Goal: Task Accomplishment & Management: Complete application form

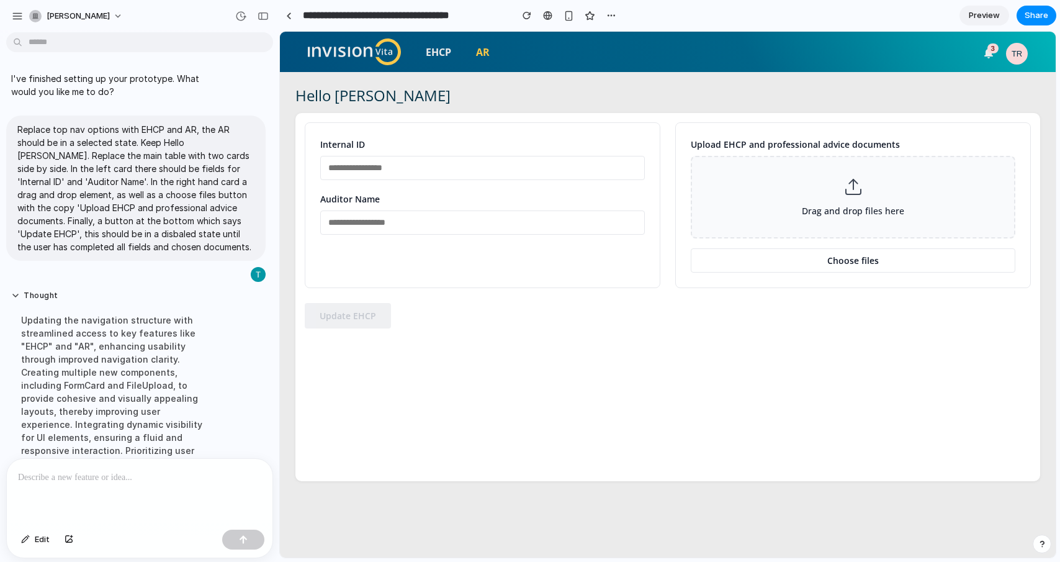
click at [408, 166] on input "text" at bounding box center [482, 168] width 325 height 24
click at [456, 225] on input "text" at bounding box center [482, 222] width 325 height 24
click at [867, 107] on div "Hello [PERSON_NAME] Internal ID Auditor Name Upload EHCP and professional advic…" at bounding box center [667, 314] width 745 height 485
click at [485, 167] on input "text" at bounding box center [482, 168] width 325 height 24
type input "******"
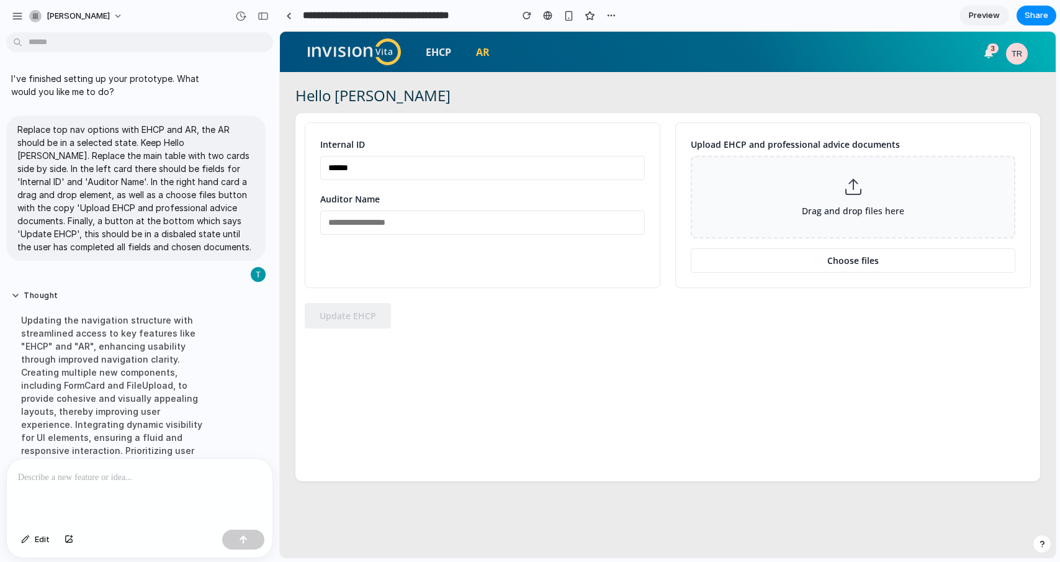
click at [480, 215] on input "text" at bounding box center [482, 222] width 325 height 24
type input "**********"
click at [902, 262] on button "Choose files" at bounding box center [853, 260] width 325 height 24
click at [350, 345] on button "Update EHCP" at bounding box center [348, 339] width 86 height 25
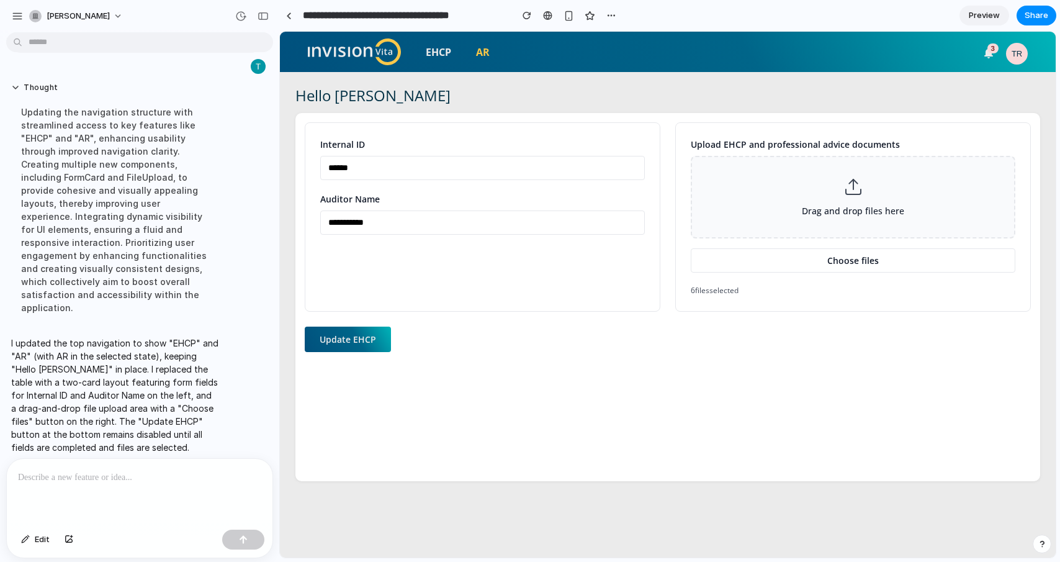
click at [81, 472] on p at bounding box center [139, 477] width 243 height 15
click at [241, 545] on button "button" at bounding box center [243, 540] width 42 height 20
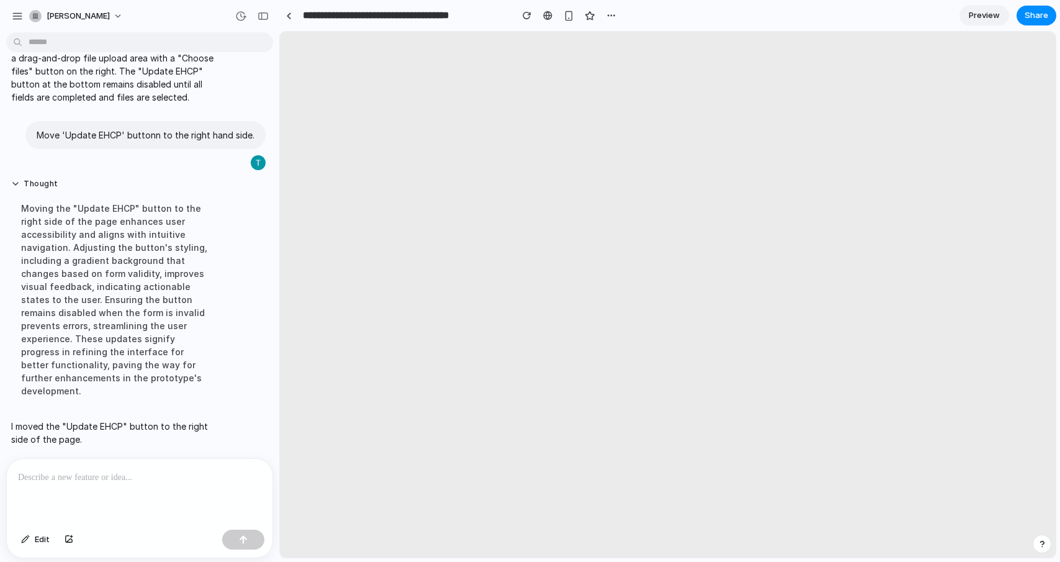
scroll to position [0, 0]
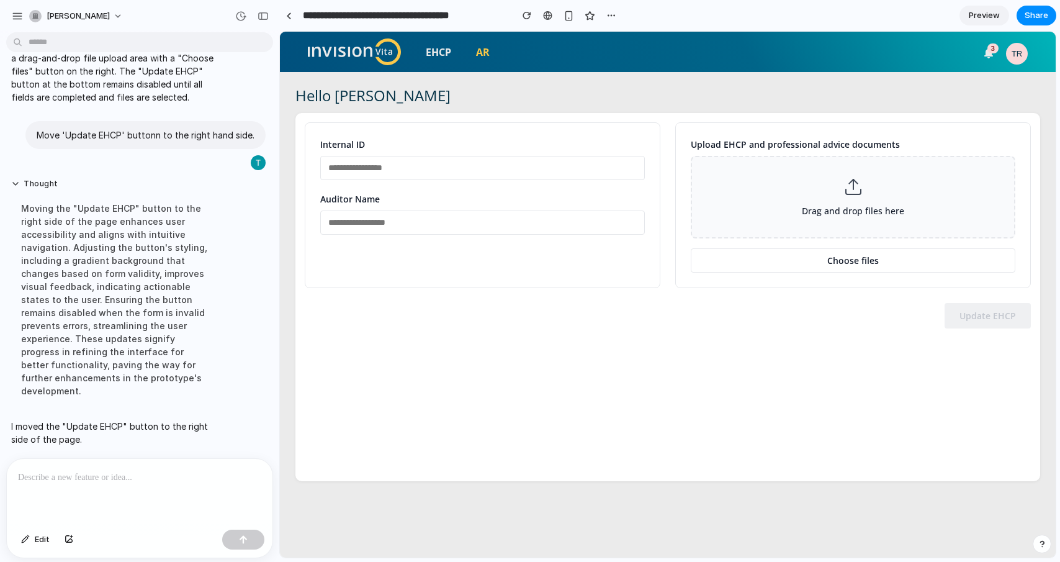
click at [836, 402] on div "Internal ID Auditor Name Upload EHCP and professional advice documents Drag and…" at bounding box center [667, 297] width 745 height 368
click at [136, 472] on p at bounding box center [137, 477] width 238 height 15
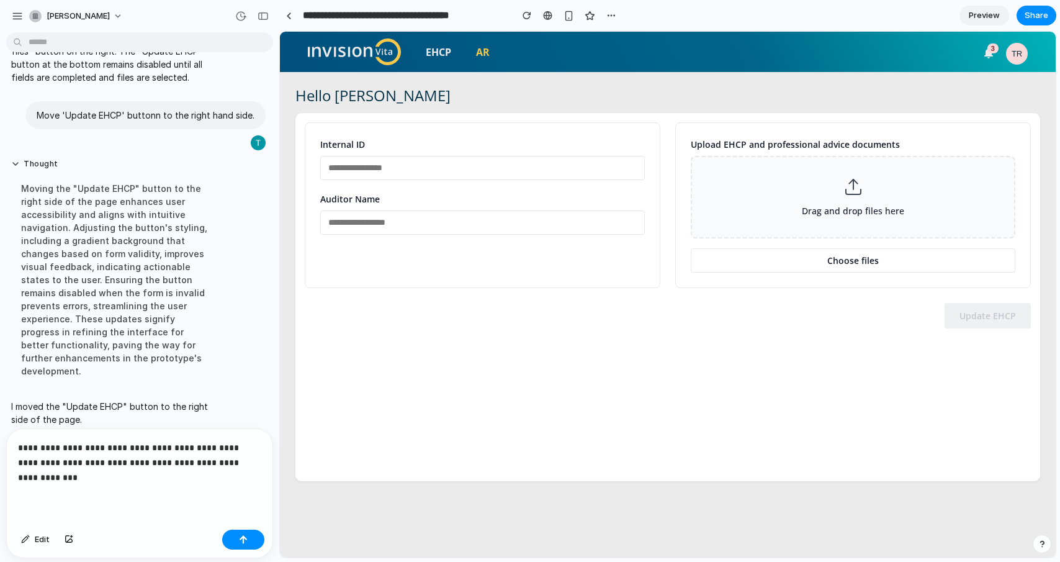
scroll to position [363, 0]
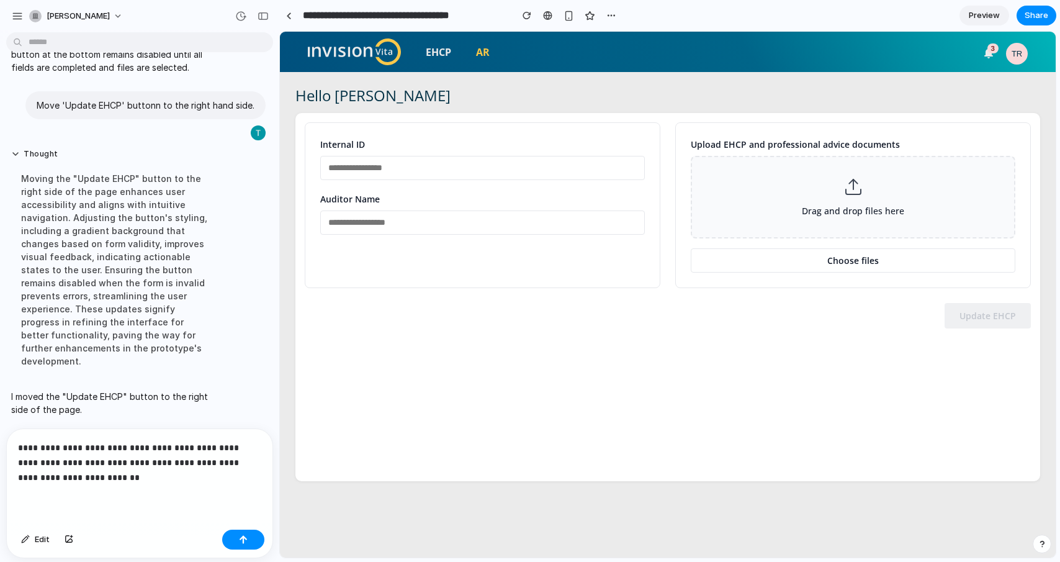
drag, startPoint x: 51, startPoint y: 459, endPoint x: 112, endPoint y: 447, distance: 62.0
click at [52, 459] on p "**********" at bounding box center [137, 462] width 238 height 45
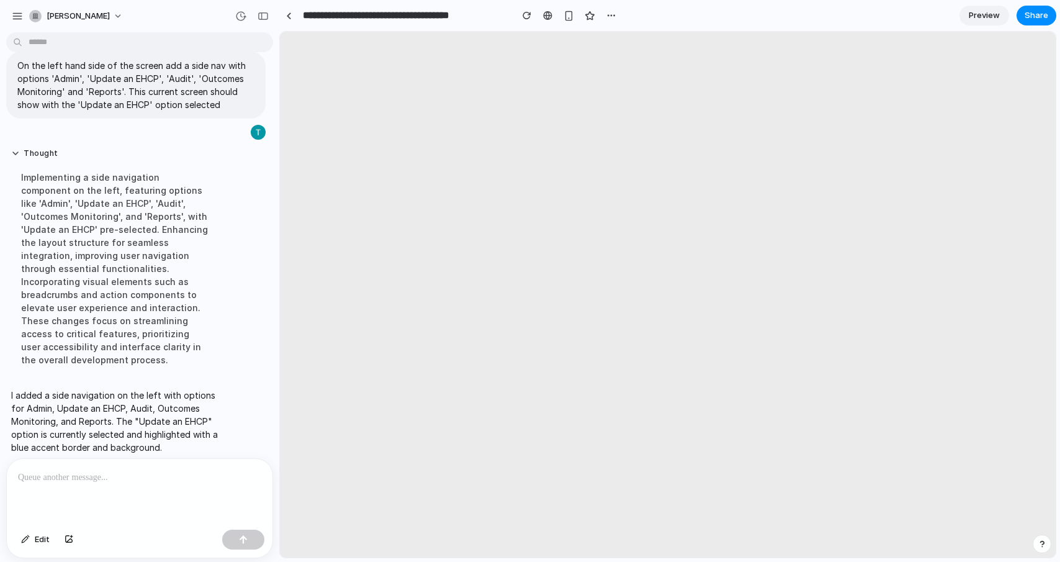
scroll to position [0, 0]
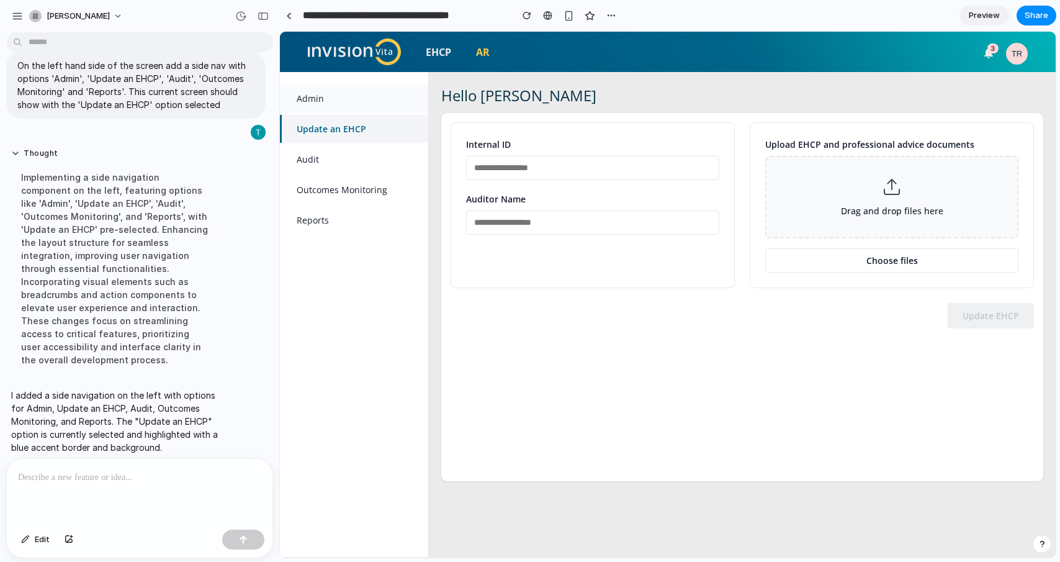
click at [317, 97] on link "Admin" at bounding box center [354, 98] width 148 height 28
click at [310, 96] on link "Admin" at bounding box center [354, 98] width 148 height 28
click at [317, 161] on link "Audit" at bounding box center [354, 159] width 148 height 28
click at [318, 192] on link "Outcomes Monitoring" at bounding box center [354, 190] width 148 height 28
click at [315, 224] on link "Reports" at bounding box center [354, 220] width 148 height 28
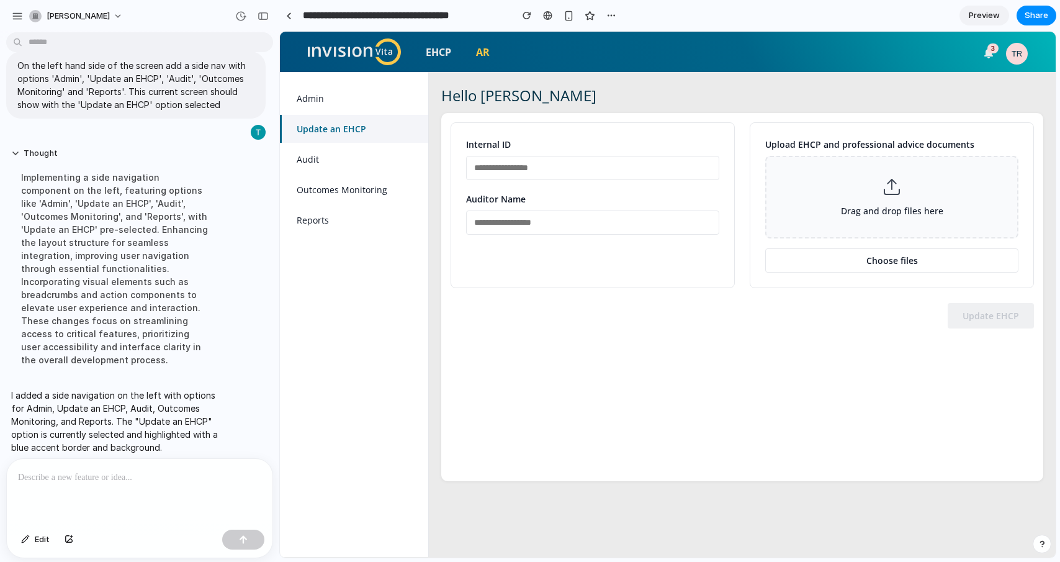
click at [499, 176] on input "text" at bounding box center [592, 168] width 253 height 24
click at [551, 225] on input "text" at bounding box center [592, 222] width 253 height 24
click at [600, 392] on div "Internal ID Auditor Name Upload EHCP and professional advice documents Drag and…" at bounding box center [742, 297] width 602 height 368
click at [524, 166] on input "text" at bounding box center [592, 168] width 253 height 24
type input "**********"
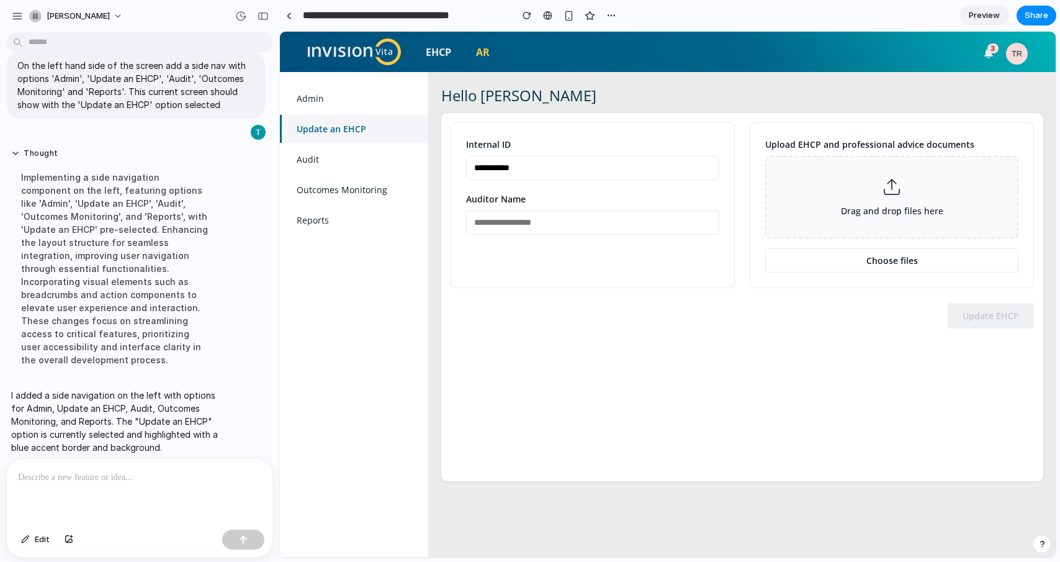
click at [609, 167] on input "**********" at bounding box center [592, 168] width 253 height 24
click at [636, 258] on div "Internal ID Auditor Name" at bounding box center [593, 205] width 284 height 166
click at [526, 165] on input "text" at bounding box center [592, 168] width 253 height 24
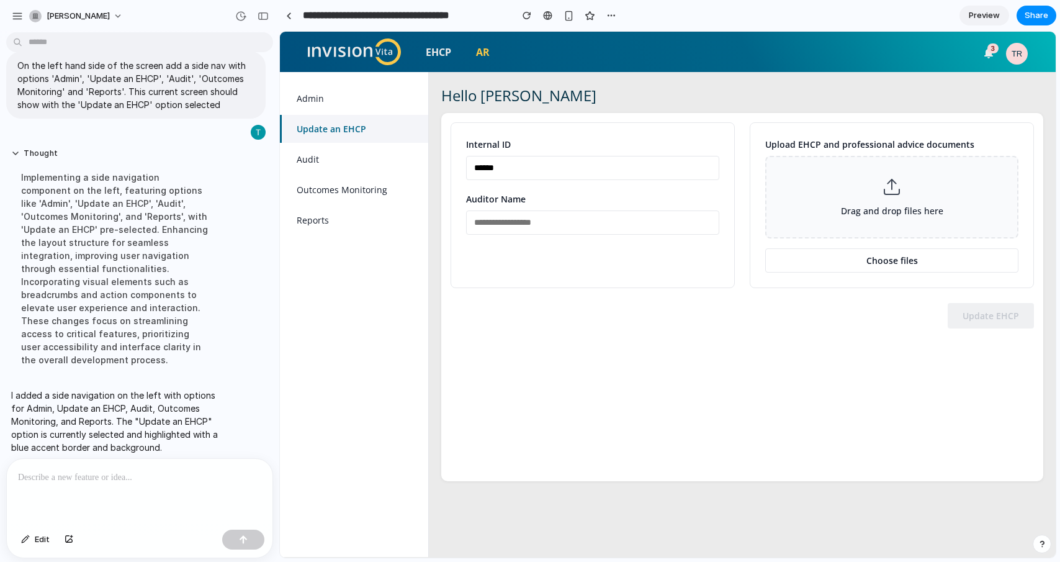
type input "******"
type input "**********"
click at [888, 260] on span "Choose files" at bounding box center [893, 261] width 52 height 12
click at [985, 345] on button "Update EHCP" at bounding box center [991, 339] width 86 height 25
drag, startPoint x: 173, startPoint y: 484, endPoint x: 166, endPoint y: 483, distance: 7.6
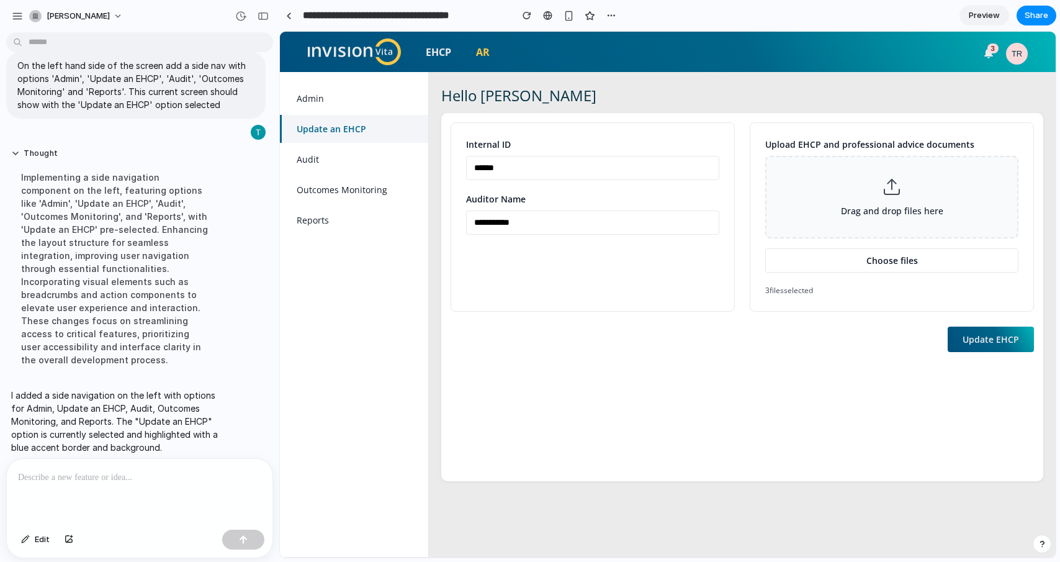
click at [166, 483] on div at bounding box center [140, 492] width 266 height 66
click at [54, 484] on div at bounding box center [140, 492] width 266 height 66
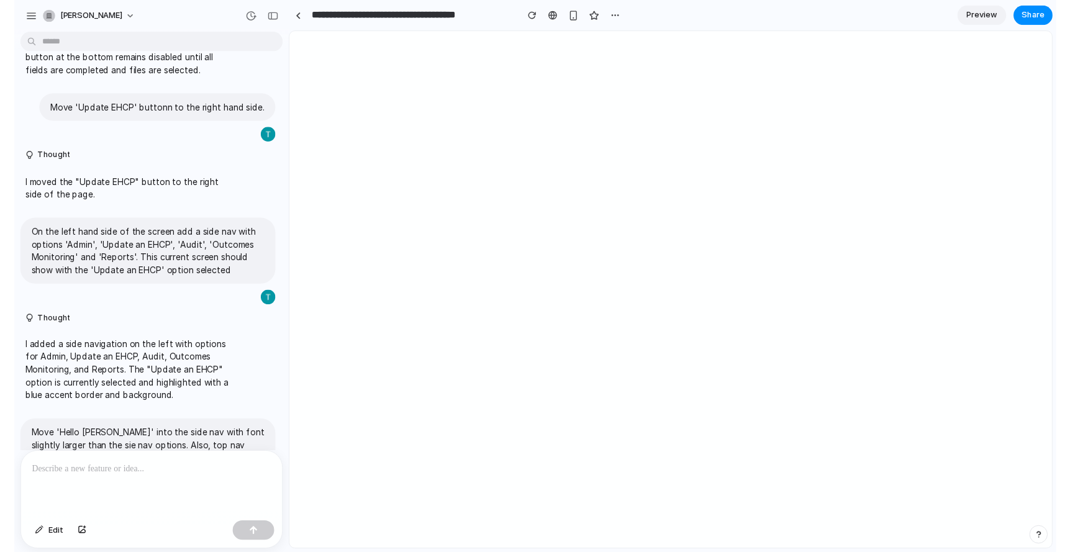
scroll to position [824, 0]
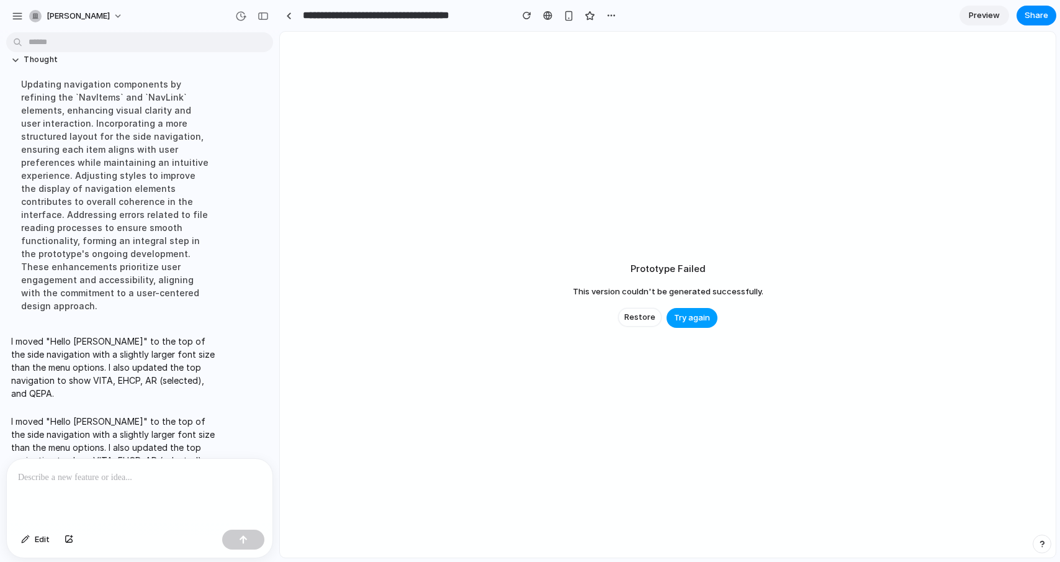
click at [698, 320] on span "Try again" at bounding box center [692, 318] width 36 height 12
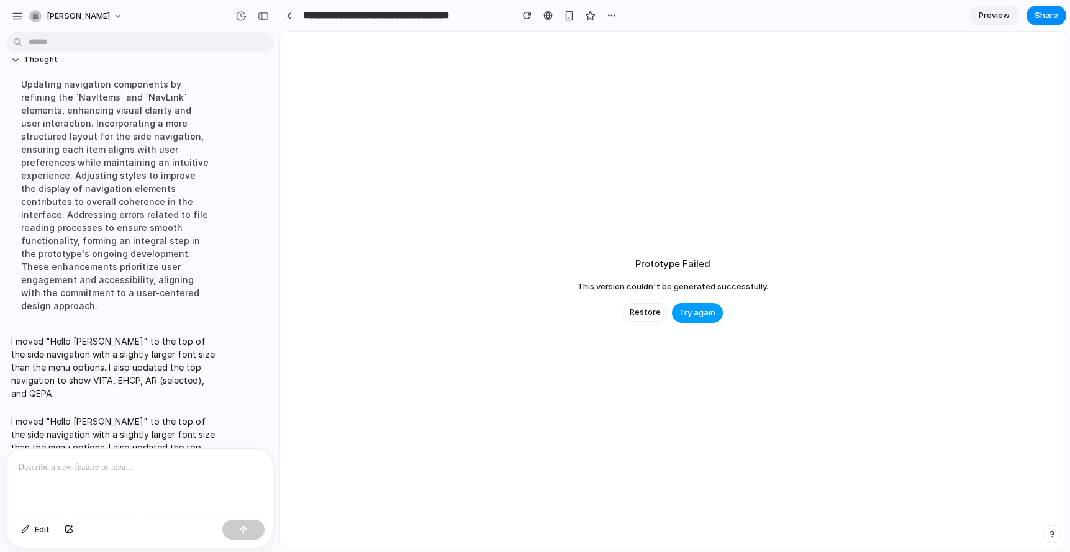
click at [691, 315] on span "Try again" at bounding box center [697, 313] width 36 height 12
click at [654, 311] on span "Restore" at bounding box center [644, 312] width 31 height 12
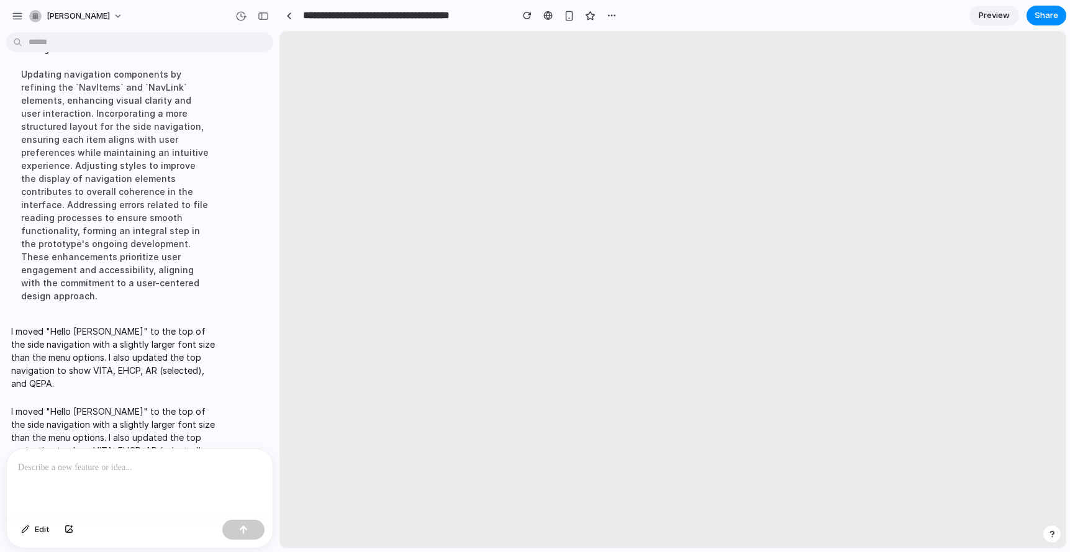
scroll to position [0, 0]
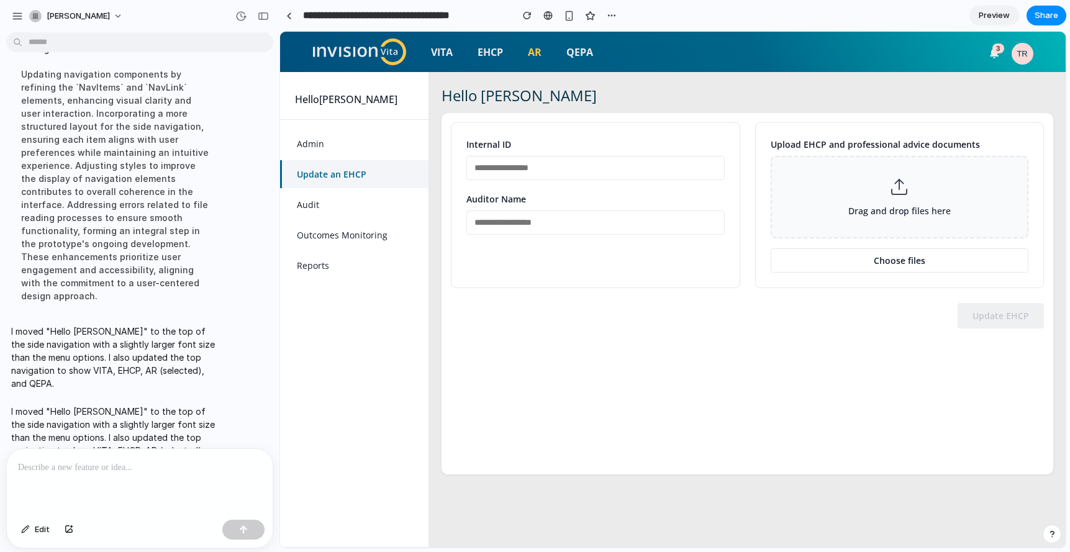
click at [131, 463] on p at bounding box center [137, 467] width 238 height 15
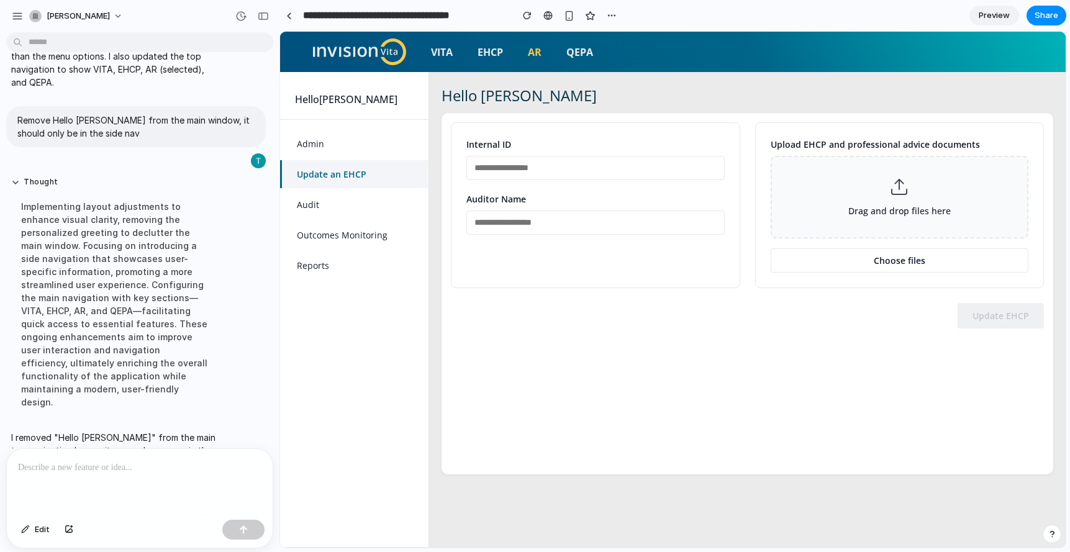
click at [572, 401] on div "Internal ID Auditor Name Upload EHCP and professional advice documents Drag and…" at bounding box center [746, 293] width 611 height 361
click at [719, 497] on div "Hello [PERSON_NAME] Internal ID Auditor Name Upload EHCP and professional advic…" at bounding box center [747, 309] width 636 height 475
click at [133, 469] on p at bounding box center [137, 467] width 238 height 15
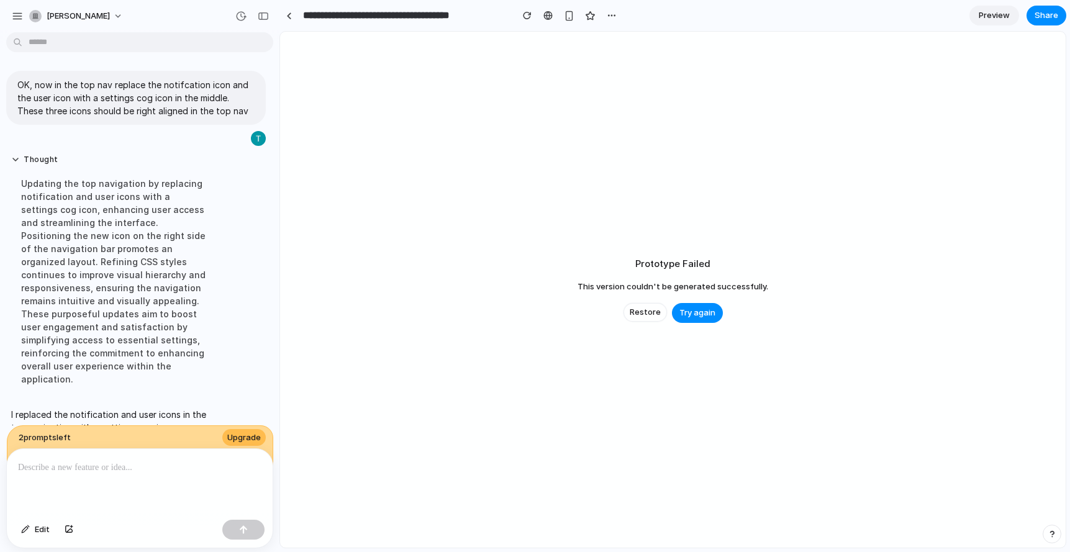
scroll to position [1521, 0]
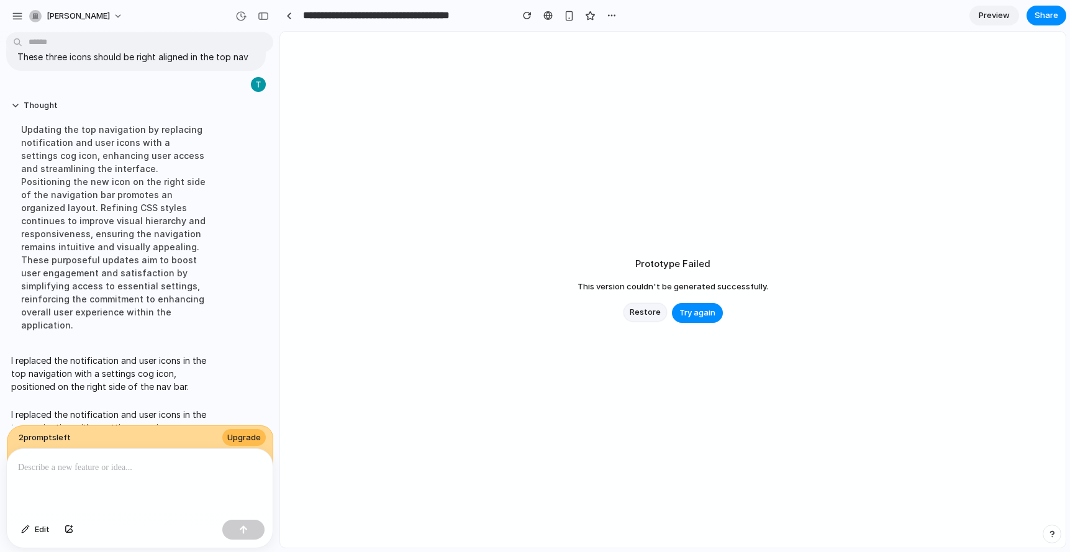
click at [642, 315] on span "Restore" at bounding box center [644, 312] width 31 height 12
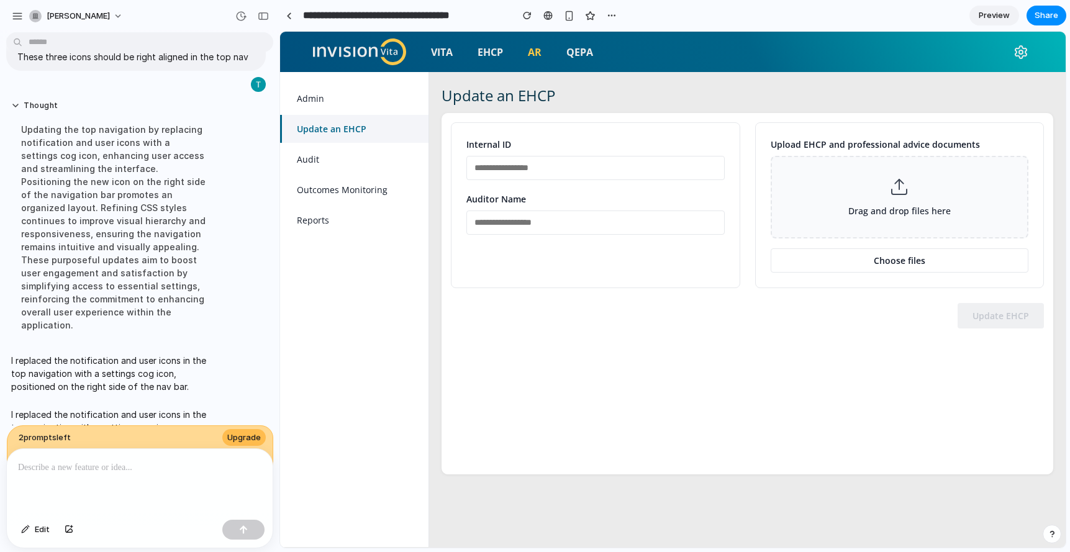
click at [997, 53] on div "VITA EHCP AR QEPA" at bounding box center [672, 52] width 745 height 40
click at [1053, 47] on div "VITA EHCP AR QEPA" at bounding box center [672, 52] width 785 height 40
click at [150, 464] on p at bounding box center [137, 467] width 238 height 15
drag, startPoint x: 339, startPoint y: 94, endPoint x: 335, endPoint y: 127, distance: 33.1
click at [339, 94] on link "Admin" at bounding box center [354, 98] width 148 height 28
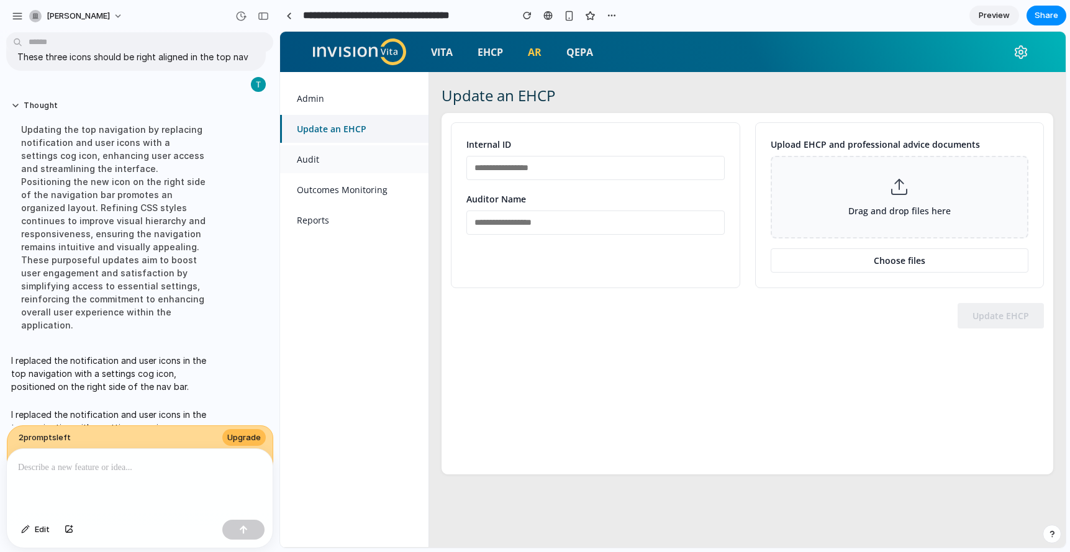
click at [331, 151] on link "Audit" at bounding box center [354, 159] width 148 height 28
click at [486, 49] on link "EHCP" at bounding box center [489, 52] width 25 height 15
click at [557, 172] on input "text" at bounding box center [595, 168] width 258 height 24
click at [564, 222] on input "text" at bounding box center [595, 222] width 258 height 24
click at [547, 165] on input "text" at bounding box center [595, 168] width 258 height 24
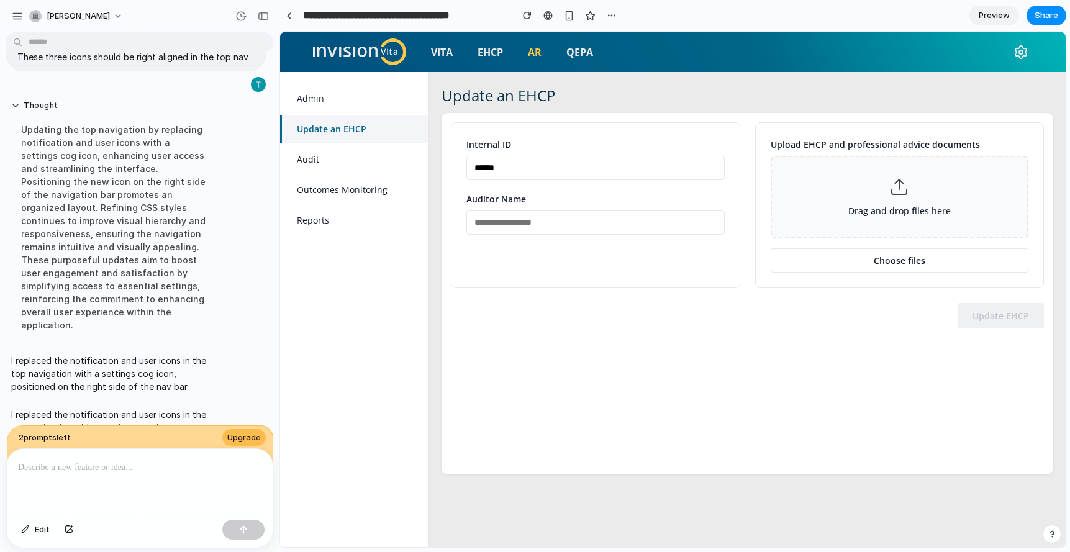
type input "******"
type input "**********"
click at [928, 259] on button "Choose files" at bounding box center [899, 260] width 258 height 24
click at [974, 345] on button "Update EHCP" at bounding box center [1000, 339] width 86 height 25
